Goal: Task Accomplishment & Management: Manage account settings

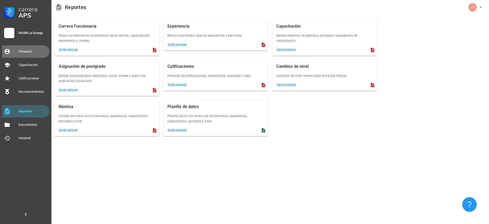
drag, startPoint x: 23, startPoint y: 50, endPoint x: 93, endPoint y: 64, distance: 71.6
click at [23, 50] on div "Personal" at bounding box center [33, 51] width 29 height 4
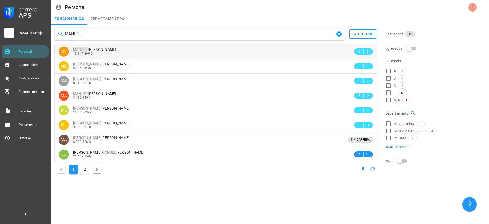
type input "[PERSON_NAME]"
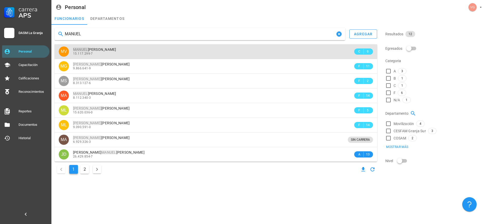
click at [116, 54] on div "15.117.299-7" at bounding box center [213, 54] width 280 height 4
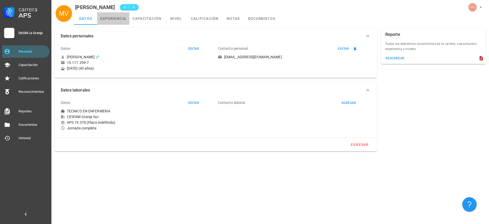
click at [124, 21] on link "experiencia" at bounding box center [113, 18] width 32 height 12
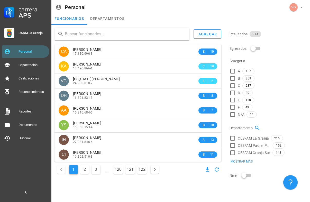
click at [93, 35] on input "text" at bounding box center [125, 34] width 121 height 8
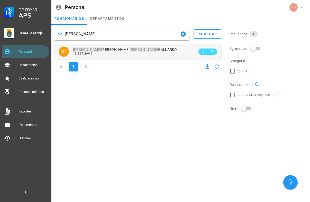
type input "[PERSON_NAME]"
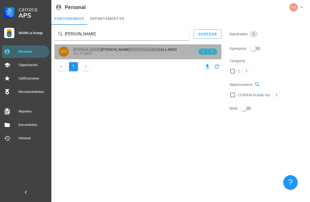
click at [140, 48] on div "[PERSON_NAME]" at bounding box center [135, 49] width 125 height 4
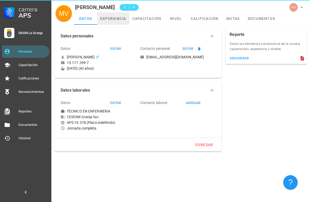
click at [117, 16] on link "experiencia" at bounding box center [113, 18] width 32 height 12
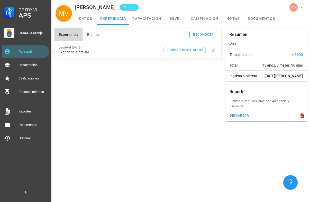
click at [81, 190] on div "Experiencia Bienios reconocer Desde el [DATE] Experiencia actual 15 años, 3 mes…" at bounding box center [180, 113] width 259 height 177
click at [190, 89] on div "Experiencia Bienios reconocer Desde el [DATE] Experiencia actual 15 años, 3 mes…" at bounding box center [138, 74] width 171 height 97
click at [180, 18] on link "nivel" at bounding box center [176, 18] width 23 height 12
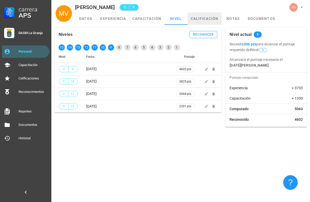
click at [200, 18] on link "calificación" at bounding box center [205, 18] width 34 height 12
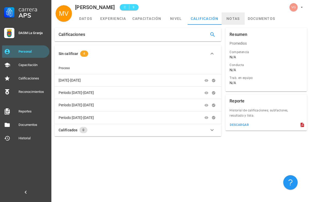
click at [227, 17] on link "notas" at bounding box center [233, 18] width 23 height 12
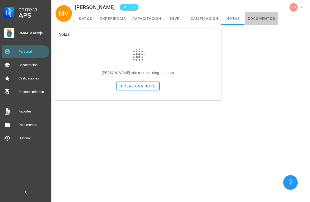
click at [271, 16] on link "documentos" at bounding box center [262, 18] width 34 height 12
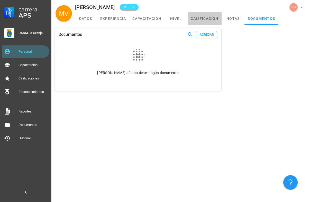
click at [202, 15] on link "calificación" at bounding box center [205, 18] width 34 height 12
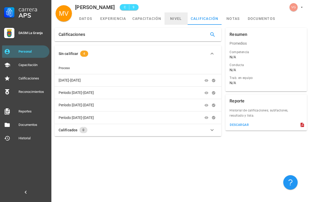
drag, startPoint x: 180, startPoint y: 16, endPoint x: 169, endPoint y: 17, distance: 11.6
click at [180, 17] on link "nivel" at bounding box center [176, 18] width 23 height 12
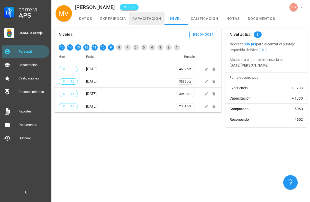
click at [153, 17] on link "capacitación" at bounding box center [146, 18] width 35 height 12
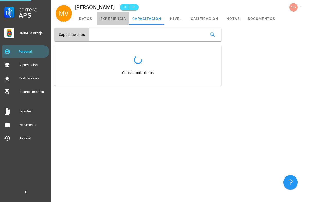
click at [112, 20] on link "experiencia" at bounding box center [113, 18] width 32 height 12
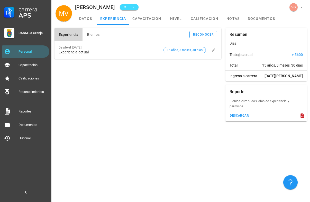
click at [228, 152] on div "Experiencia Bienios reconocer Desde el [DATE] Experiencia actual 15 años, 3 mes…" at bounding box center [180, 113] width 259 height 177
click at [37, 54] on div "Personal" at bounding box center [33, 51] width 29 height 8
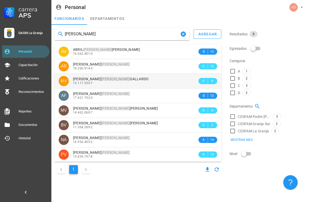
type input "[PERSON_NAME]"
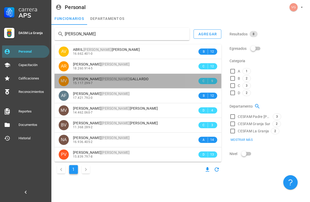
click at [133, 82] on div "15.117.299-7" at bounding box center [135, 83] width 125 height 4
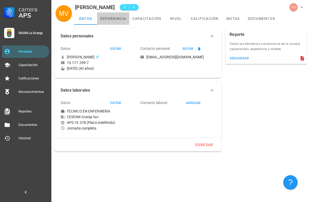
click at [114, 18] on link "experiencia" at bounding box center [113, 18] width 32 height 12
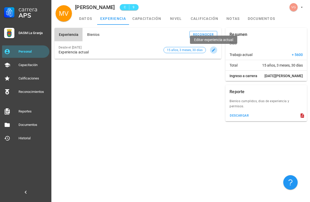
click at [212, 48] on icon "button" at bounding box center [214, 50] width 4 height 4
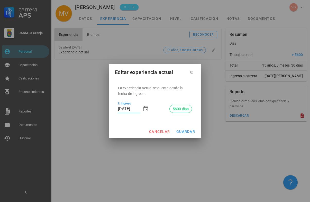
drag, startPoint x: 128, startPoint y: 109, endPoint x: 101, endPoint y: 107, distance: 27.4
click at [101, 107] on div "Carrera APS DASM La Granja Personal Capacitación Calificaciones Reconocimientos…" at bounding box center [155, 101] width 310 height 202
click at [189, 136] on div "cancelar guardar" at bounding box center [155, 131] width 93 height 13
click at [191, 128] on button "guardar" at bounding box center [185, 131] width 23 height 9
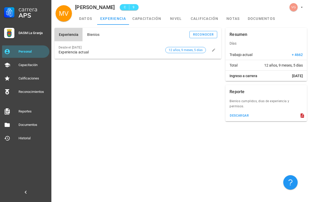
click at [149, 113] on div "Experiencia Bienios reconocer Desde el [DATE] Experiencia actual 12 años, 9 mes…" at bounding box center [138, 74] width 171 height 97
click at [215, 50] on icon "button" at bounding box center [214, 50] width 4 height 4
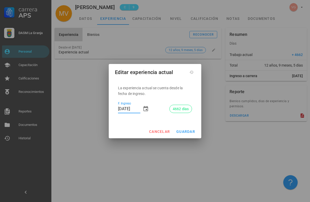
click at [127, 108] on input "[DATE]" at bounding box center [129, 109] width 22 height 8
click at [195, 131] on span "guardar" at bounding box center [185, 131] width 19 height 4
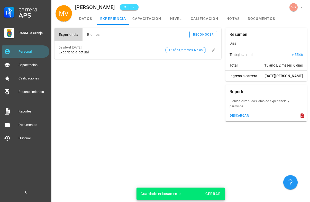
click at [171, 116] on div "Experiencia Bienios reconocer Desde el [DATE] Experiencia actual 15 años, 2 mes…" at bounding box center [138, 74] width 171 height 97
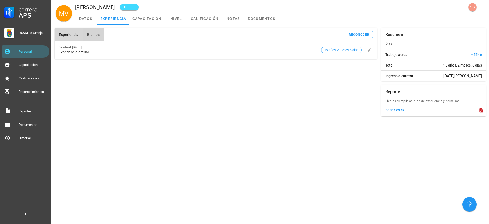
click at [96, 33] on span "Bienios" at bounding box center [93, 34] width 13 height 4
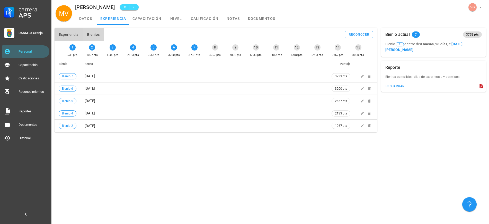
click at [66, 33] on span "Experiencia" at bounding box center [69, 34] width 20 height 4
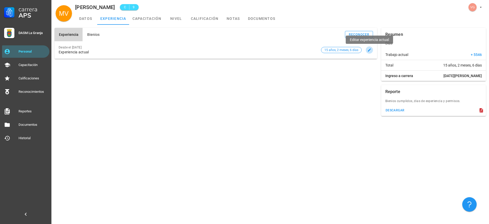
click at [310, 49] on icon "button" at bounding box center [370, 50] width 4 height 4
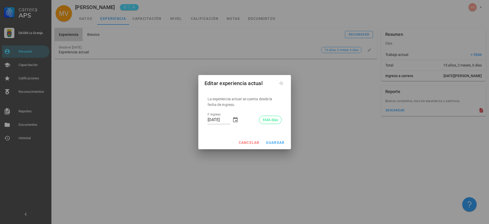
click at [284, 105] on div "La experiencia actual se cuenta desde la fecha de ingreso. F. Ingreso [DATE] 55…" at bounding box center [245, 111] width 80 height 43
drag, startPoint x: 230, startPoint y: 119, endPoint x: 200, endPoint y: 112, distance: 30.8
click at [200, 113] on div "La experiencia actual se cuenta desde la fecha de ingreso. F. Ingreso [DATE] 55…" at bounding box center [244, 113] width 93 height 46
click at [276, 96] on p "La experiencia actual se cuenta desde la fecha de ingreso." at bounding box center [245, 100] width 74 height 14
click at [216, 120] on input "[DATE]" at bounding box center [219, 120] width 22 height 8
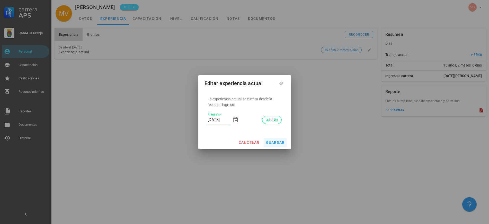
type input "[DATE]"
click at [276, 144] on span "guardar" at bounding box center [275, 142] width 19 height 4
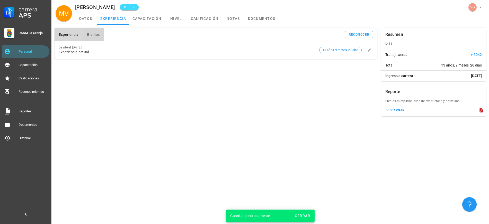
click at [88, 31] on button "Bienios" at bounding box center [93, 34] width 21 height 13
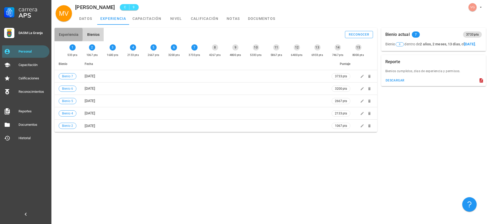
click at [77, 34] on span "Experiencia" at bounding box center [69, 34] width 20 height 4
